Goal: Task Accomplishment & Management: Manage account settings

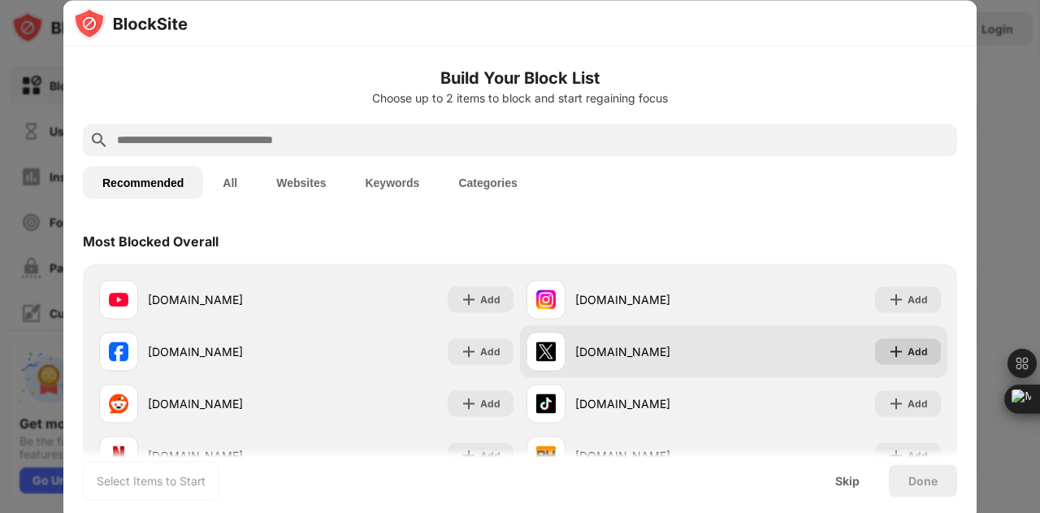
click at [888, 355] on img at bounding box center [896, 351] width 16 height 16
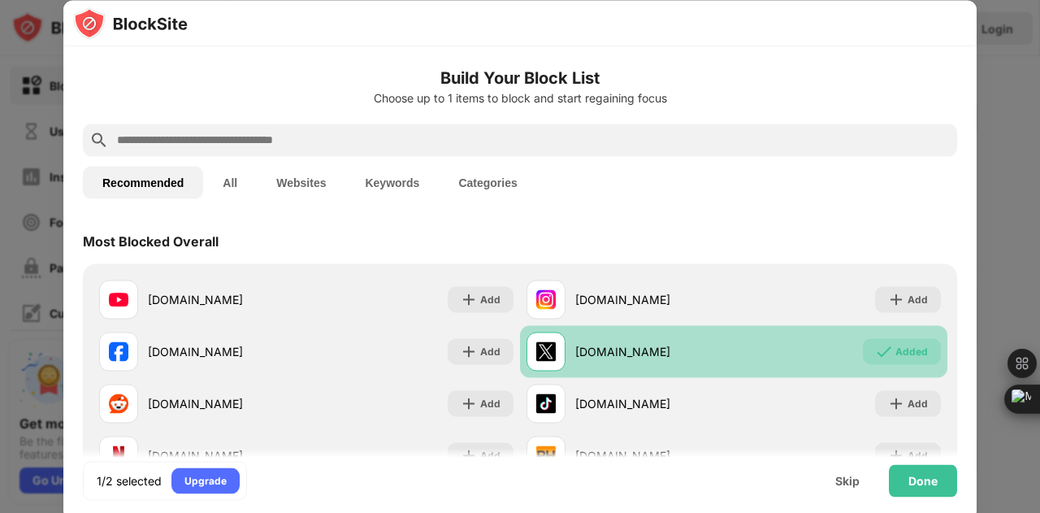
scroll to position [81, 0]
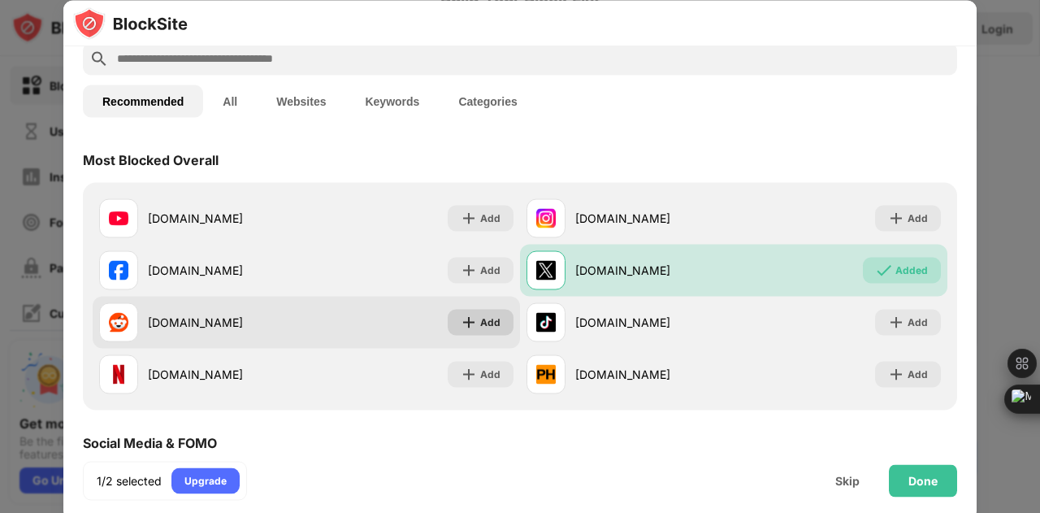
click at [489, 331] on div "Add" at bounding box center [481, 322] width 66 height 26
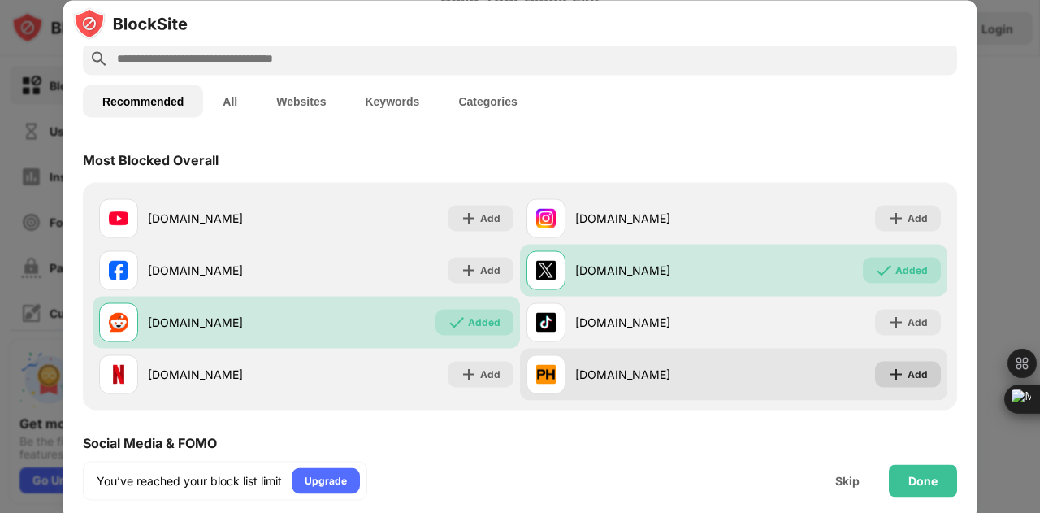
click at [908, 379] on div "Add" at bounding box center [918, 374] width 20 height 16
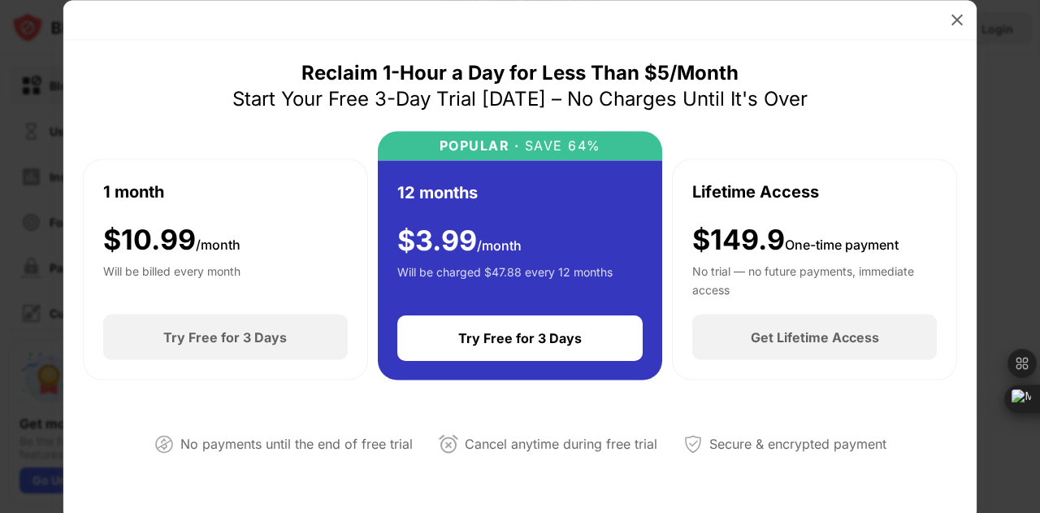
click at [588, 430] on div "No payments until the end of free trial Cancel anytime during free trial Secure…" at bounding box center [520, 441] width 874 height 82
click at [715, 451] on div "Secure & encrypted payment" at bounding box center [797, 444] width 177 height 24
drag, startPoint x: 979, startPoint y: 29, endPoint x: 979, endPoint y: 63, distance: 34.1
click at [979, 31] on div at bounding box center [520, 256] width 1040 height 513
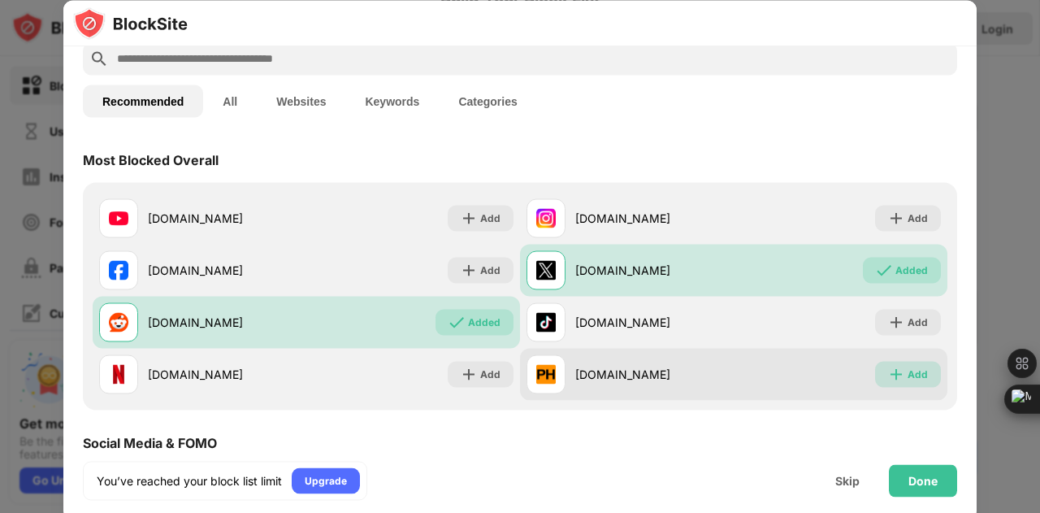
click at [908, 366] on div "Add" at bounding box center [918, 374] width 20 height 16
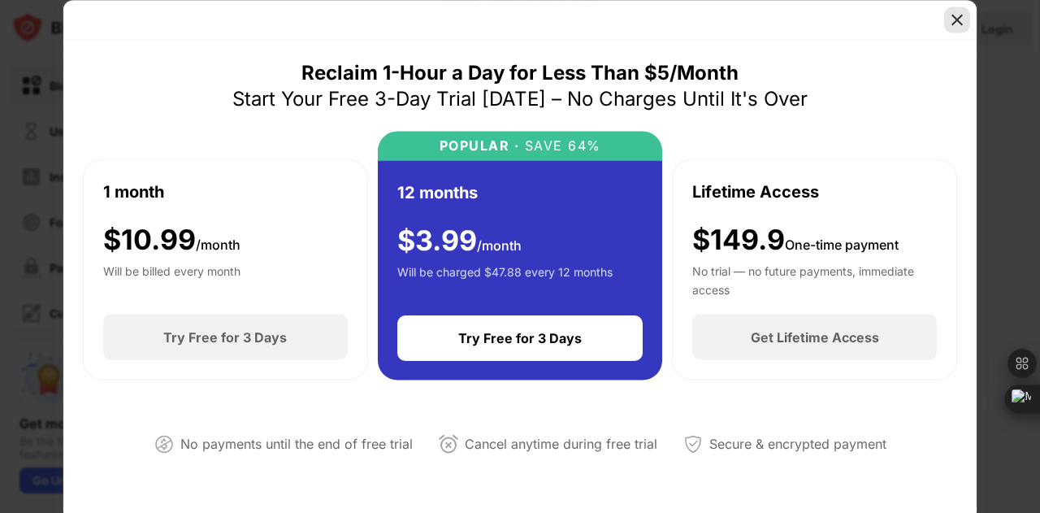
click at [964, 15] on img at bounding box center [957, 19] width 16 height 16
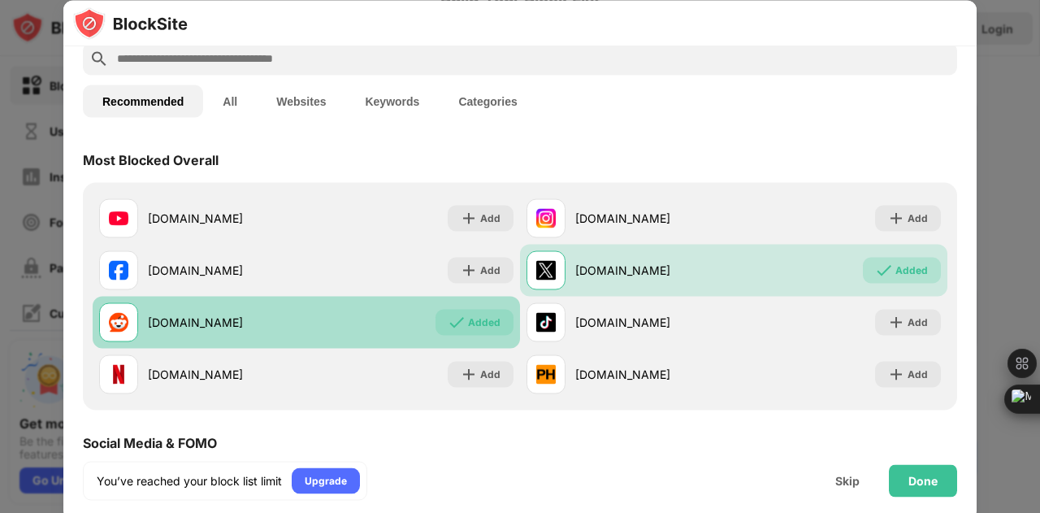
click at [468, 316] on div "Added" at bounding box center [484, 322] width 32 height 16
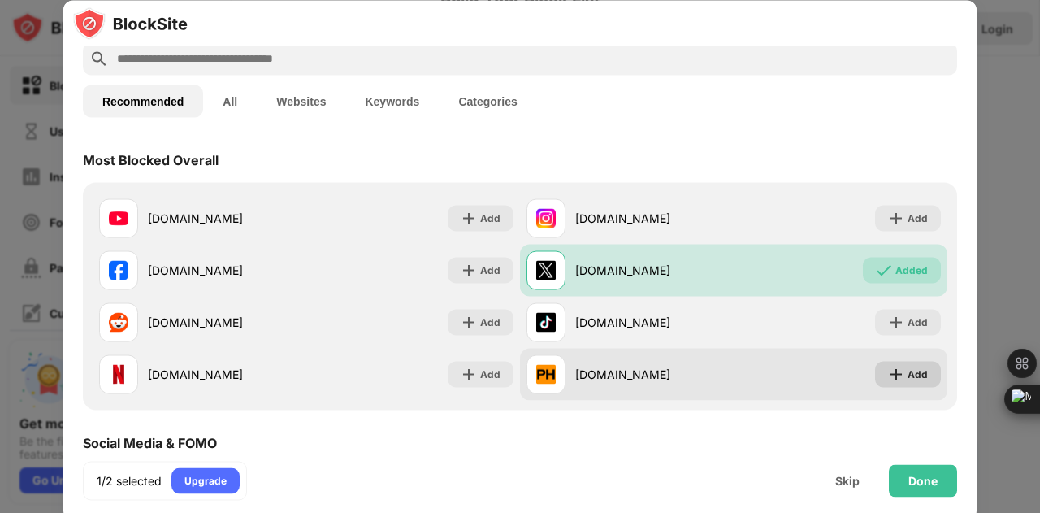
click at [894, 366] on div "Add" at bounding box center [908, 374] width 66 height 26
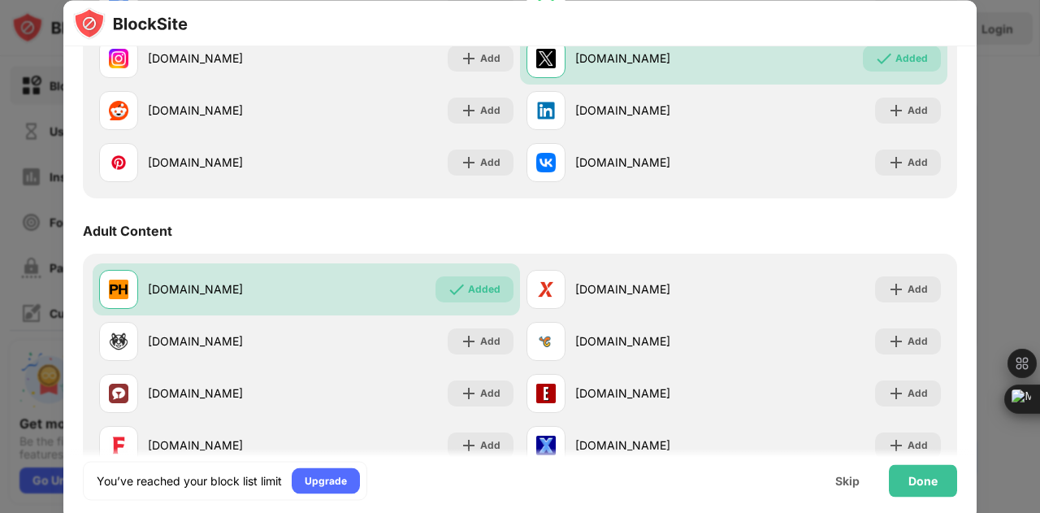
scroll to position [487, 0]
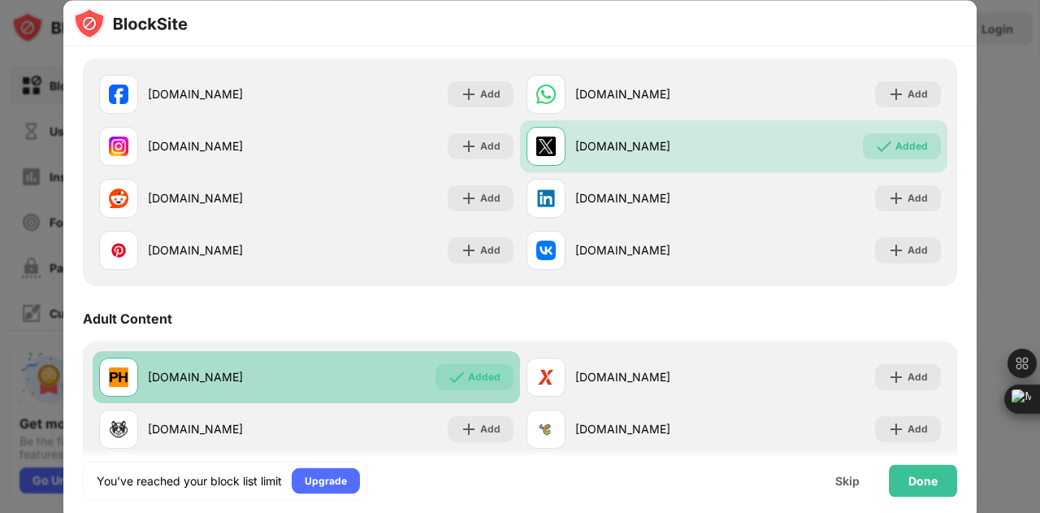
click at [488, 373] on div "Added" at bounding box center [484, 377] width 32 height 16
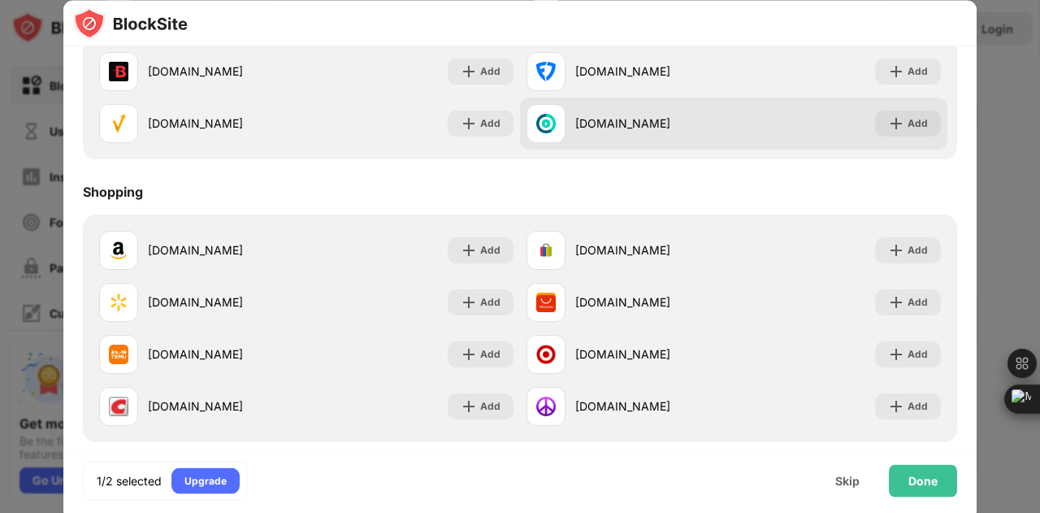
scroll to position [1748, 0]
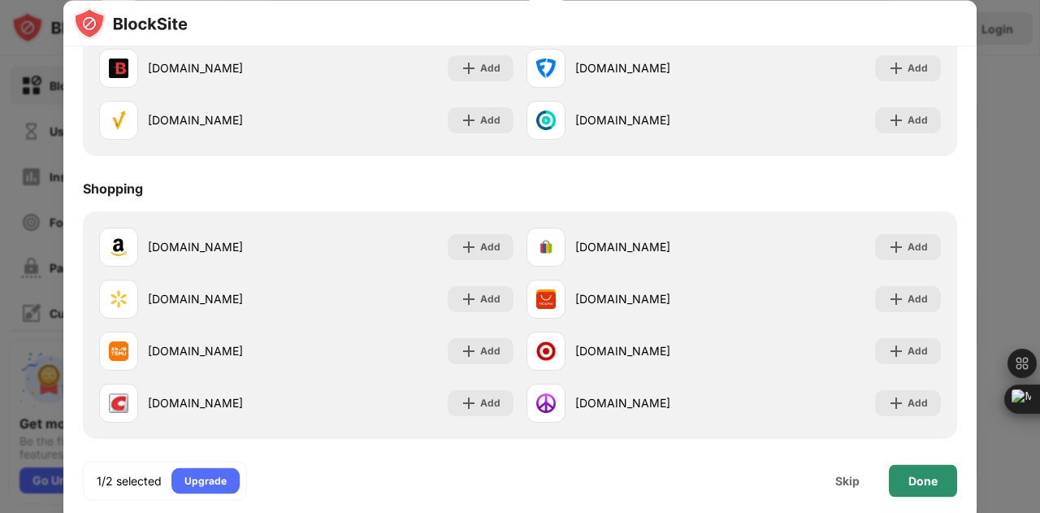
click at [908, 475] on div "Done" at bounding box center [922, 480] width 29 height 13
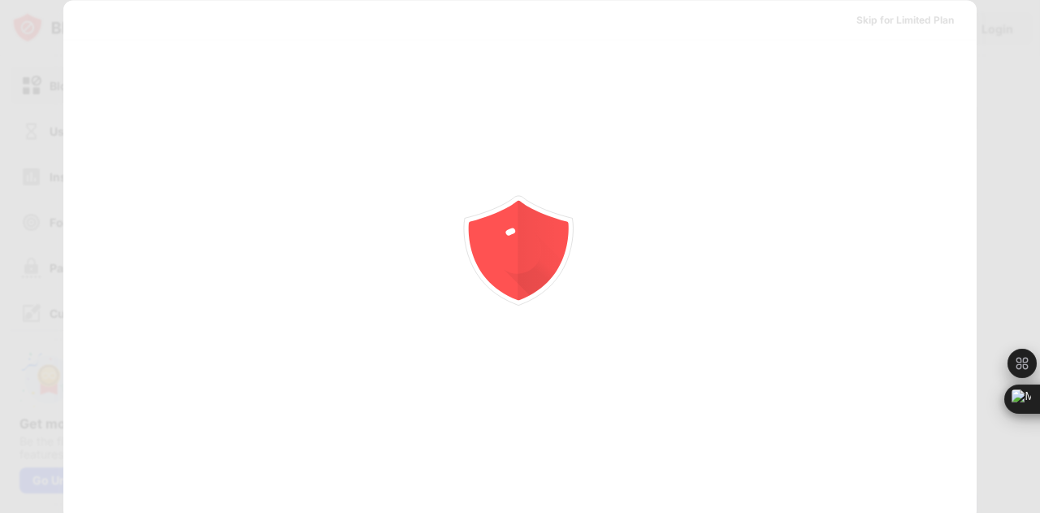
scroll to position [0, 0]
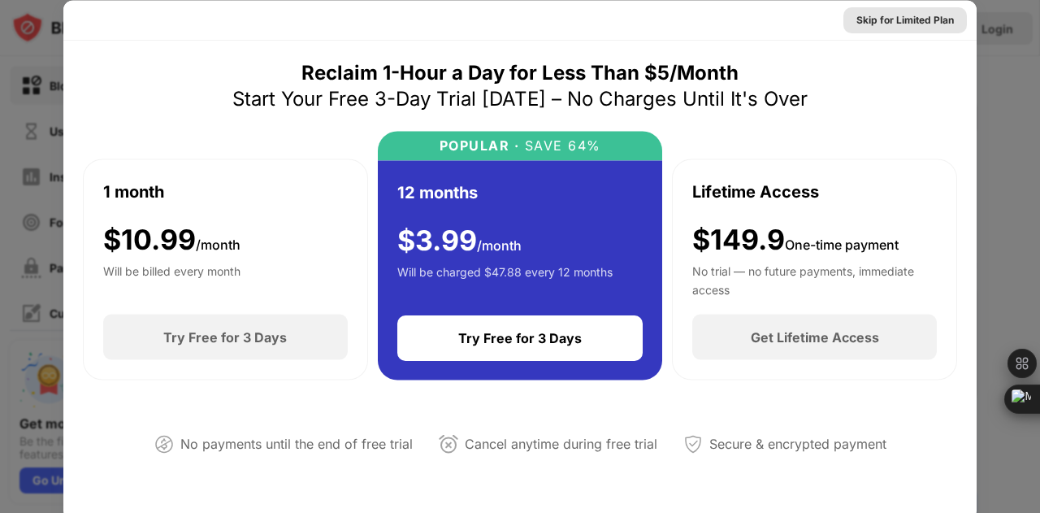
click at [928, 24] on div "Skip for Limited Plan" at bounding box center [904, 19] width 97 height 16
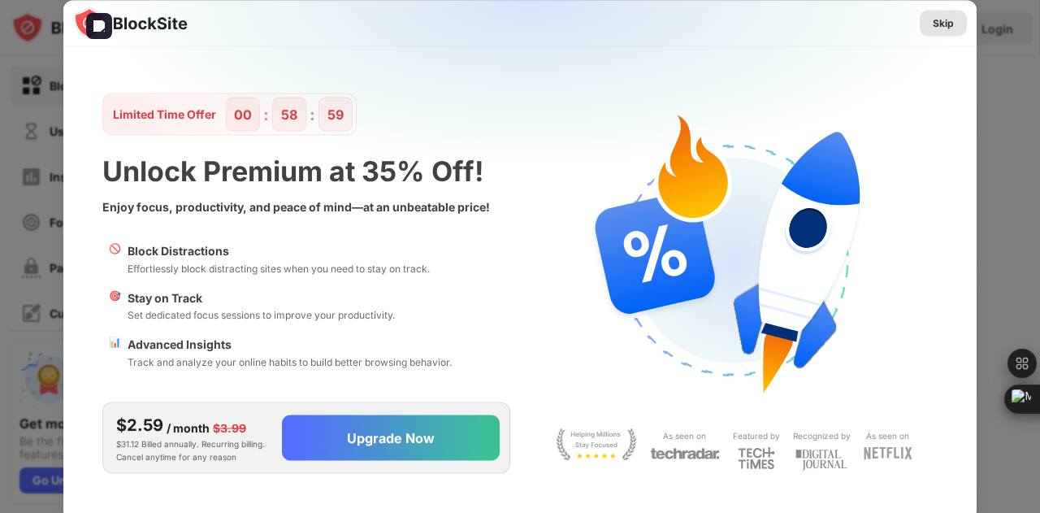
click at [939, 22] on div "Skip" at bounding box center [943, 23] width 21 height 16
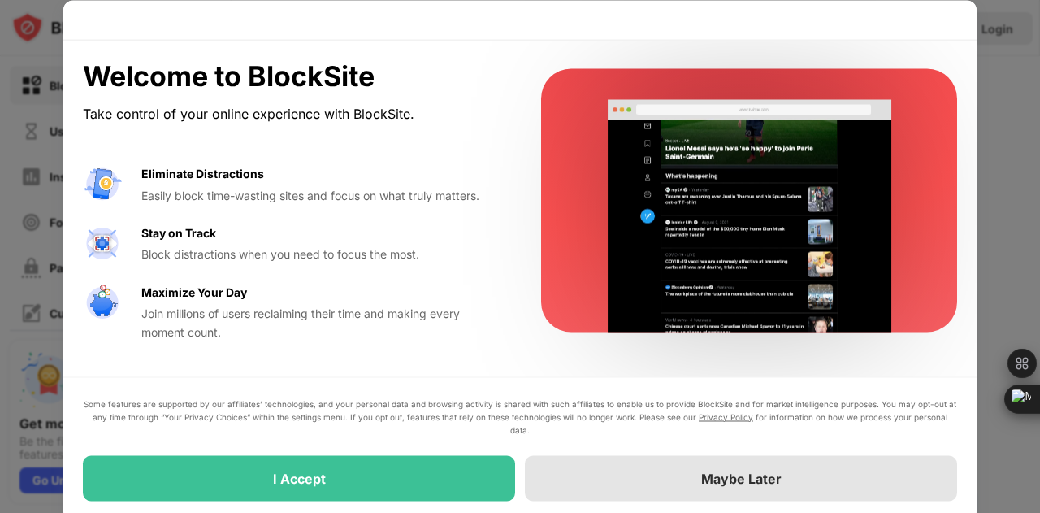
click at [557, 476] on div "Maybe Later" at bounding box center [741, 477] width 432 height 45
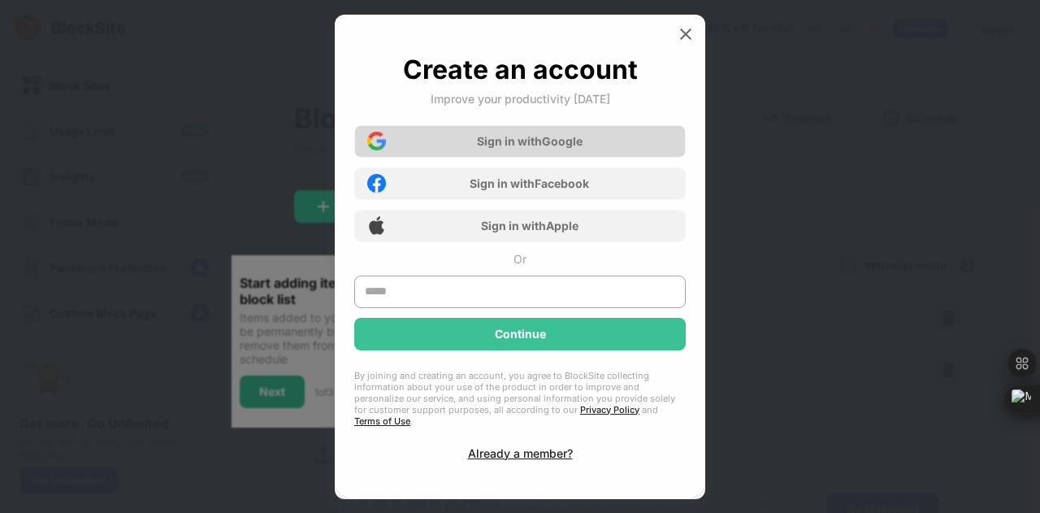
click at [557, 139] on div "Sign in with Google" at bounding box center [519, 141] width 331 height 32
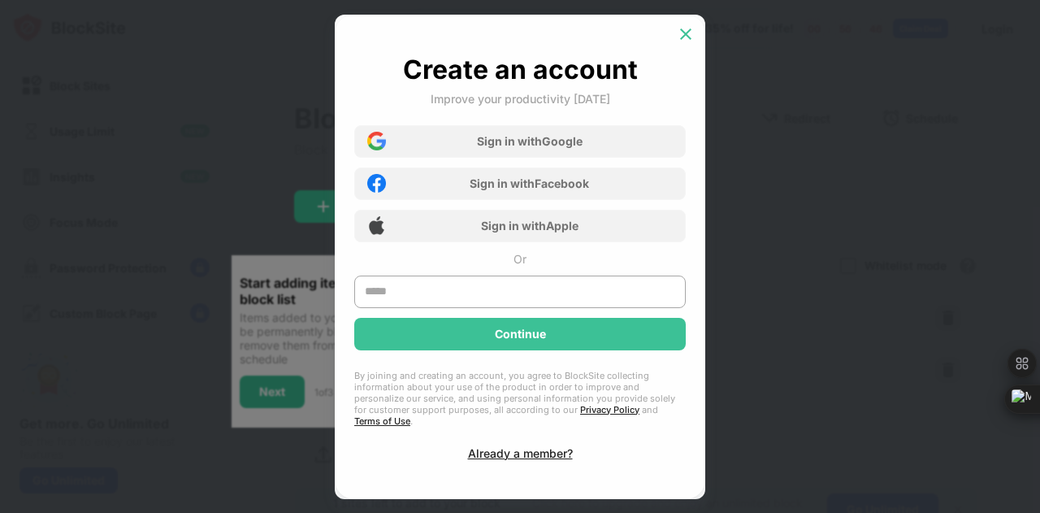
click at [679, 33] on img at bounding box center [686, 34] width 16 height 16
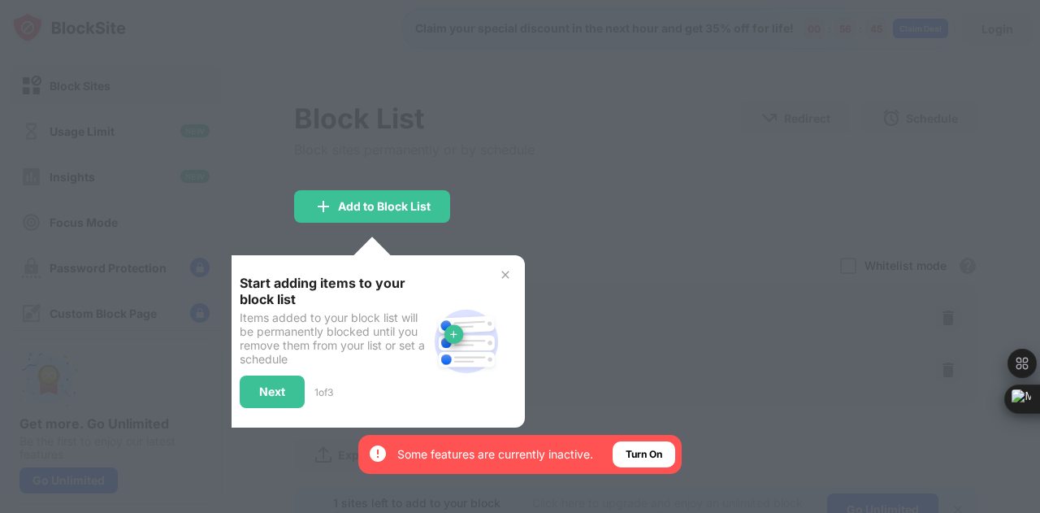
click at [498, 142] on div at bounding box center [520, 256] width 1040 height 513
click at [502, 271] on img at bounding box center [505, 274] width 13 height 13
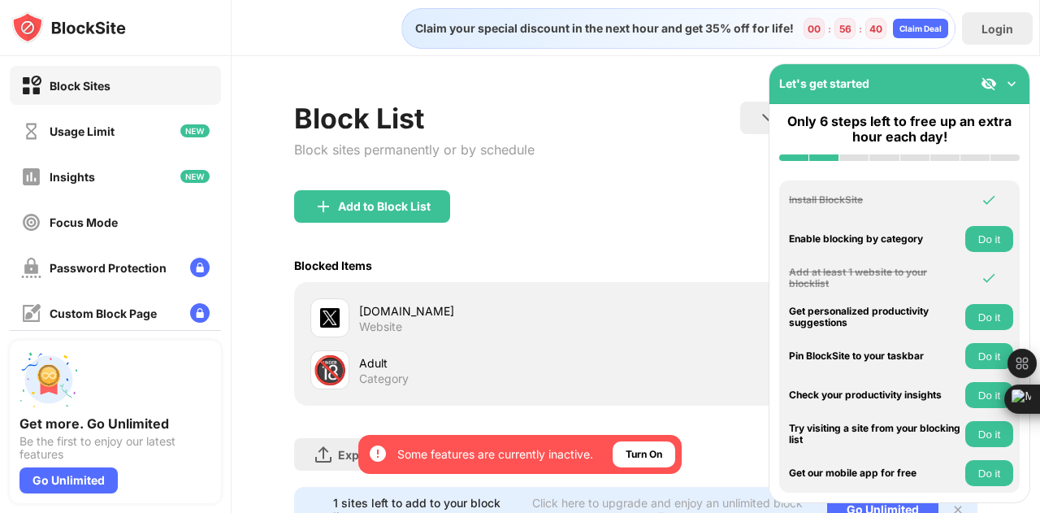
click at [1009, 87] on img at bounding box center [1011, 84] width 16 height 16
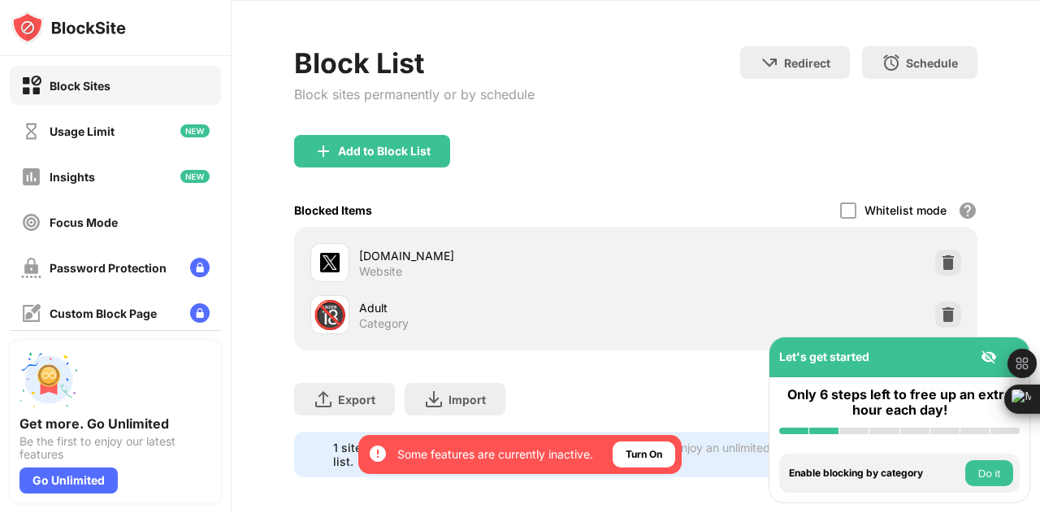
scroll to position [76, 0]
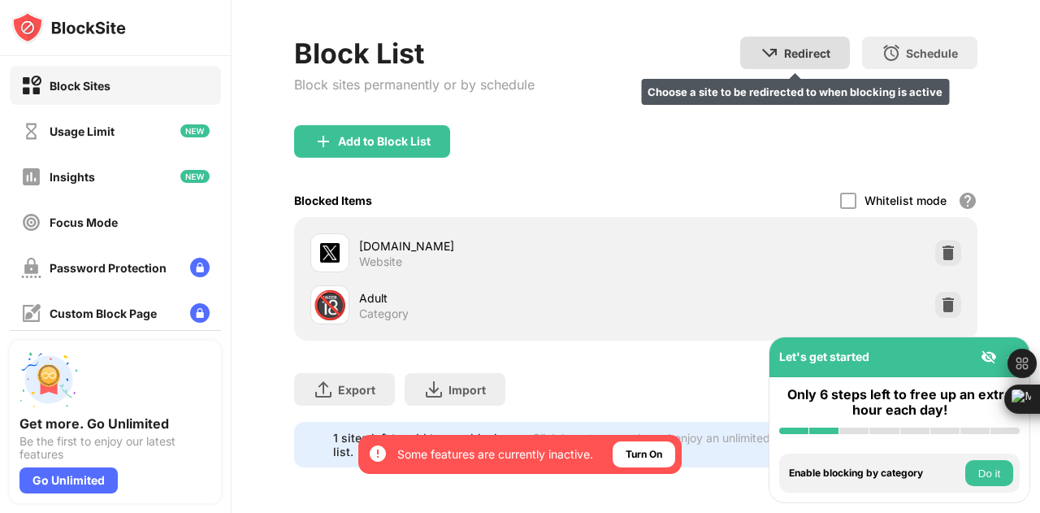
click at [821, 37] on div "Redirect Choose a site to be redirected to when blocking is active" at bounding box center [795, 53] width 110 height 32
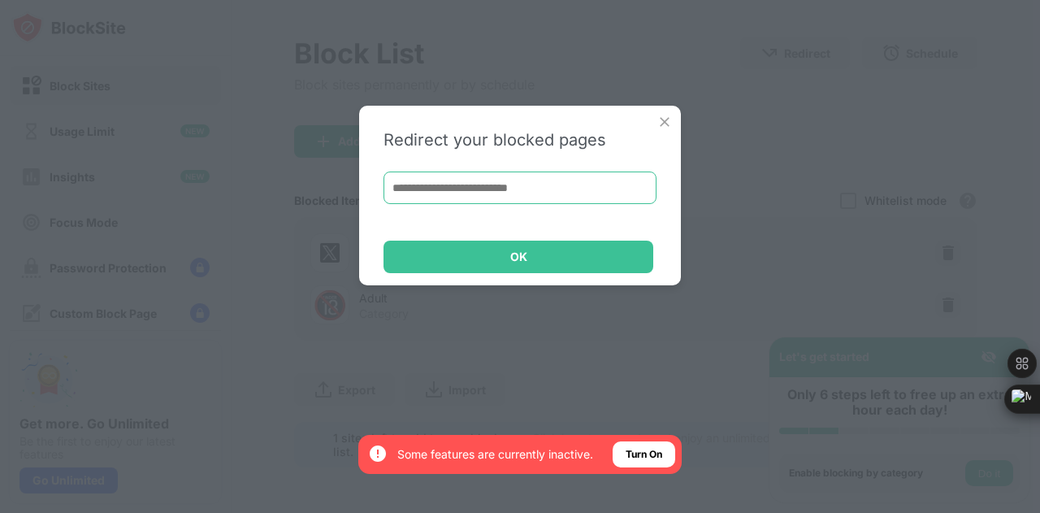
click at [614, 186] on input at bounding box center [519, 187] width 273 height 32
type input "*"
click at [663, 115] on img at bounding box center [664, 122] width 16 height 16
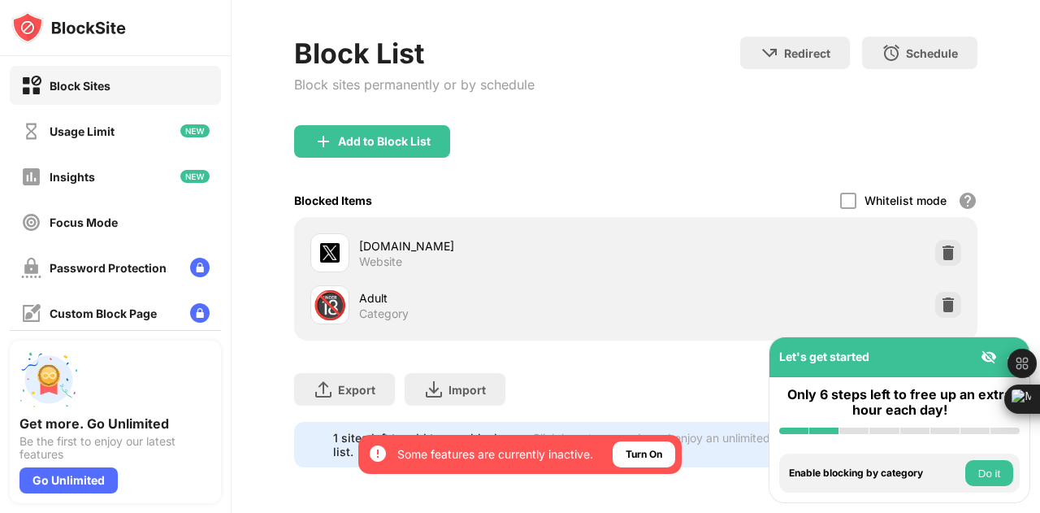
click at [378, 254] on div "Website" at bounding box center [380, 261] width 43 height 15
click at [375, 237] on div "[DOMAIN_NAME]" at bounding box center [497, 245] width 277 height 17
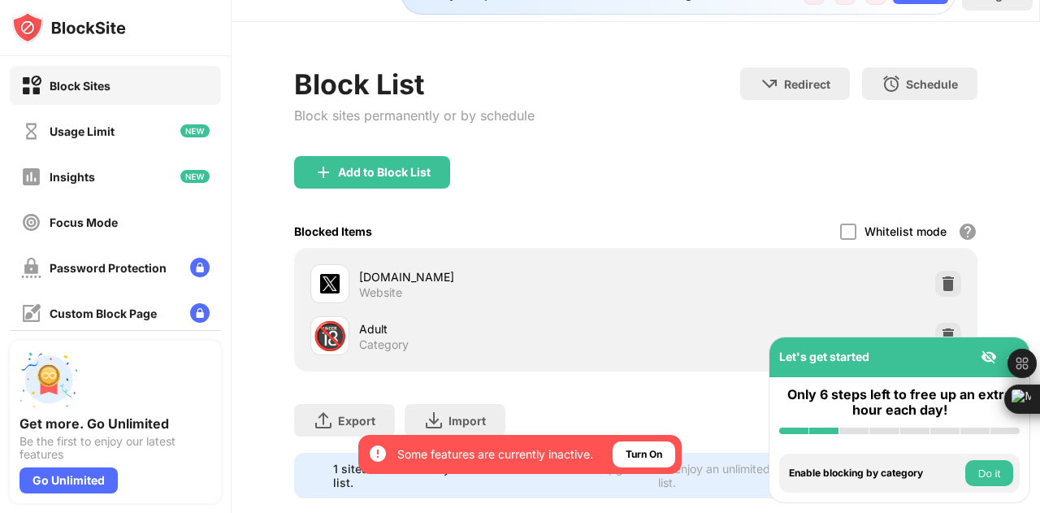
scroll to position [0, 0]
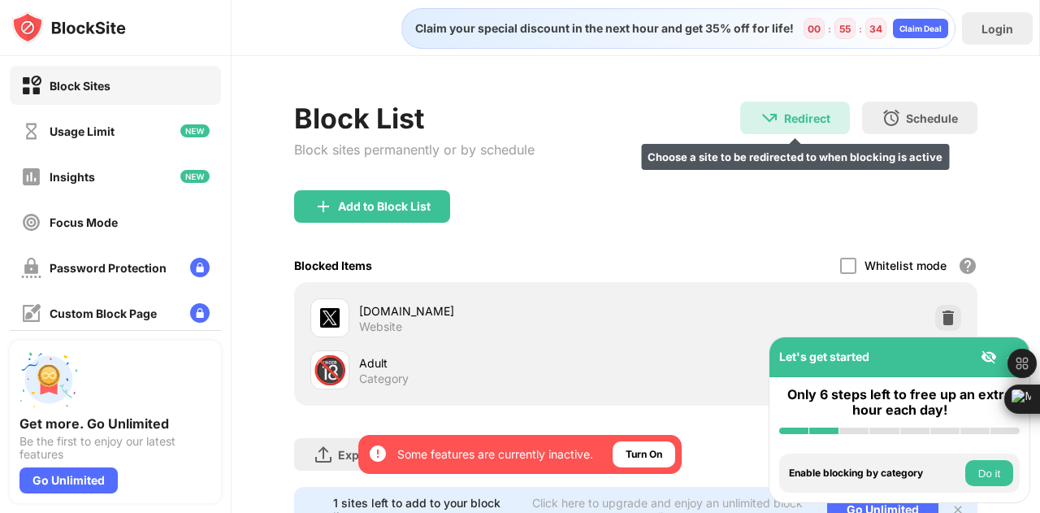
click at [784, 111] on div "Redirect" at bounding box center [807, 118] width 46 height 14
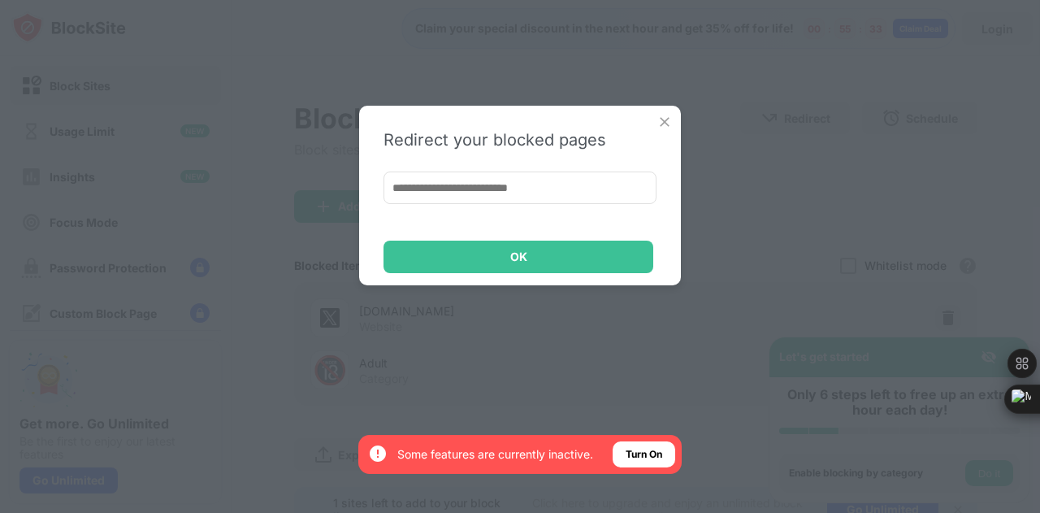
click at [523, 184] on input at bounding box center [519, 187] width 273 height 32
click at [554, 189] on input at bounding box center [519, 187] width 273 height 32
click at [557, 186] on input at bounding box center [519, 187] width 273 height 32
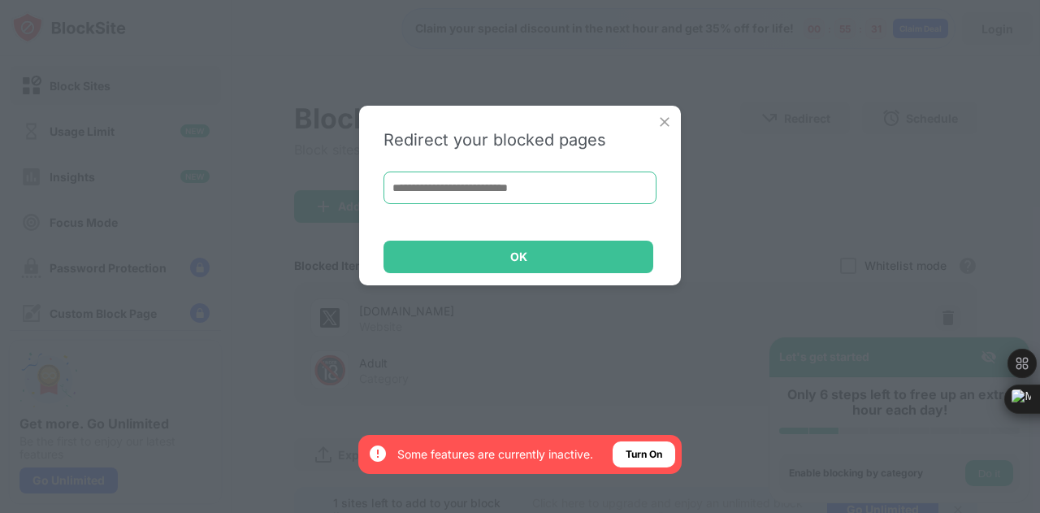
click at [557, 186] on input at bounding box center [519, 187] width 273 height 32
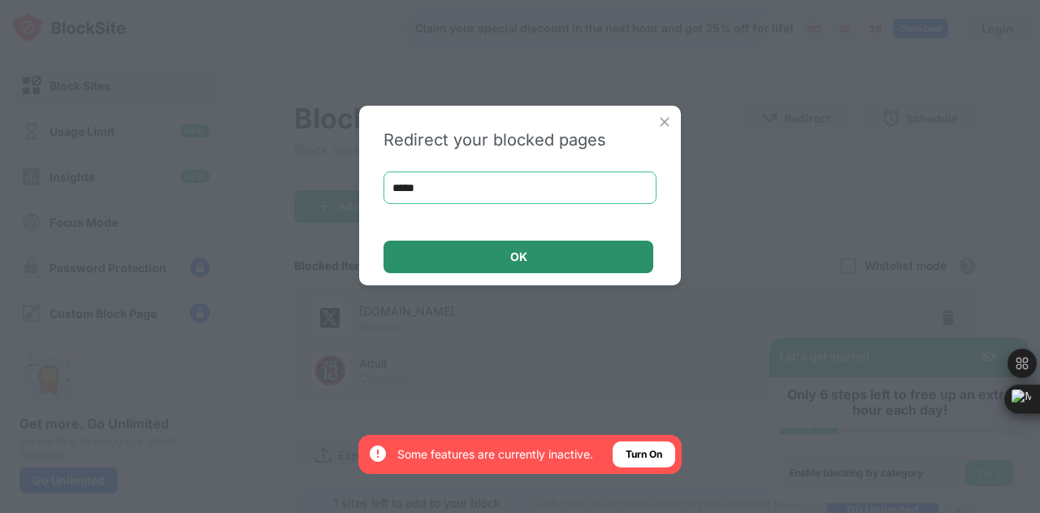
type input "*****"
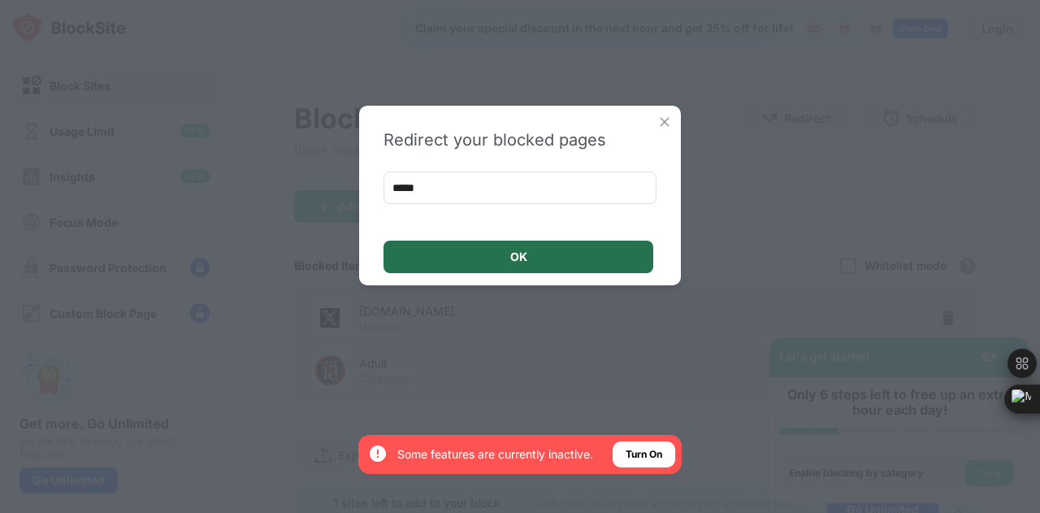
click at [627, 266] on div "OK" at bounding box center [518, 256] width 270 height 32
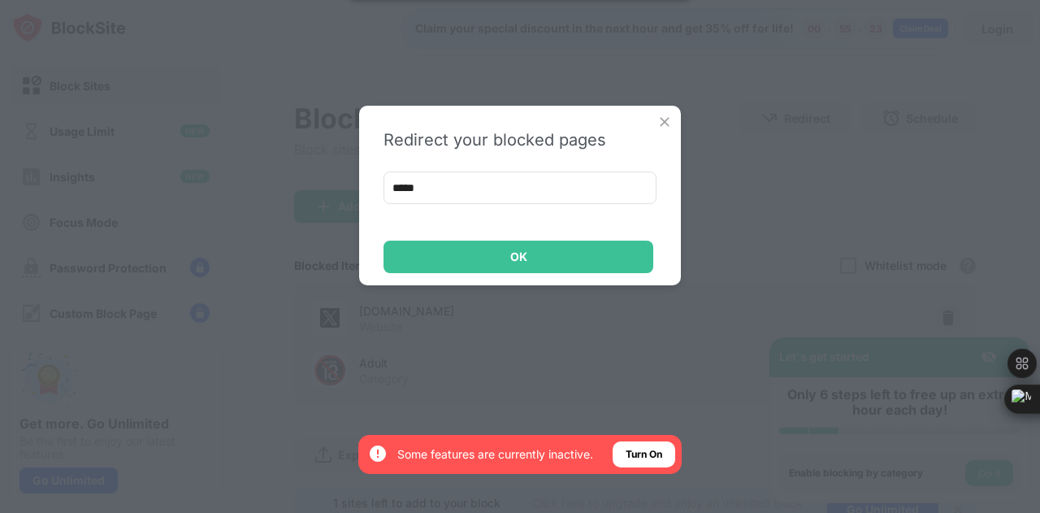
click at [663, 119] on img at bounding box center [664, 122] width 16 height 16
